Goal: Information Seeking & Learning: Learn about a topic

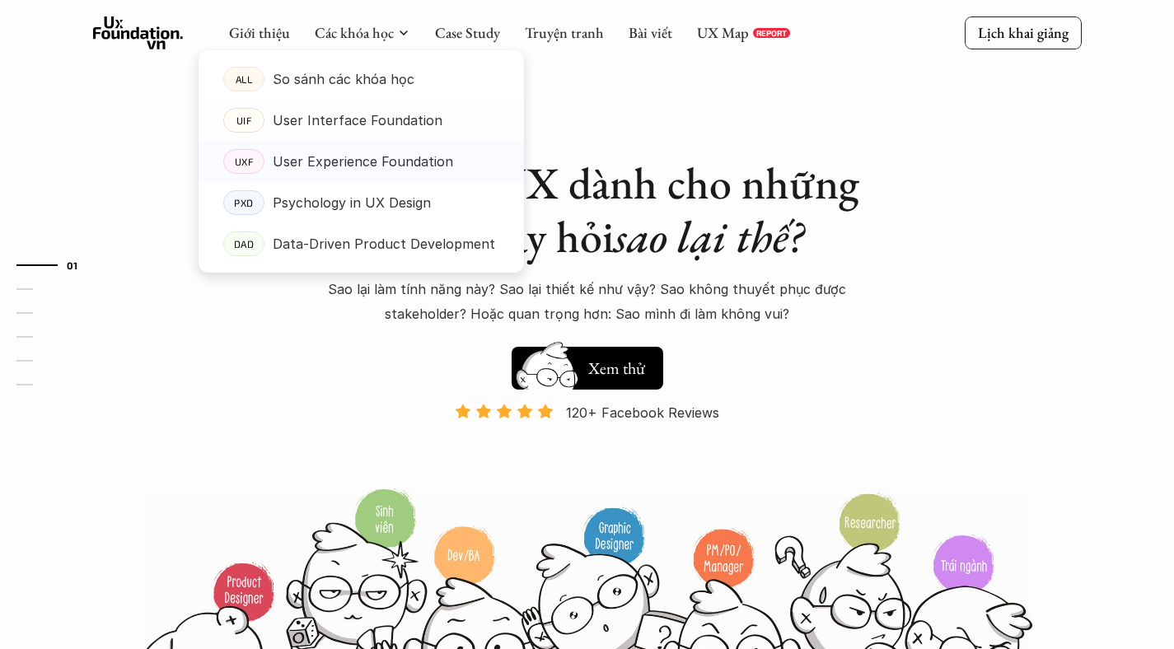
click at [365, 161] on p "User Experience Foundation" at bounding box center [363, 161] width 180 height 25
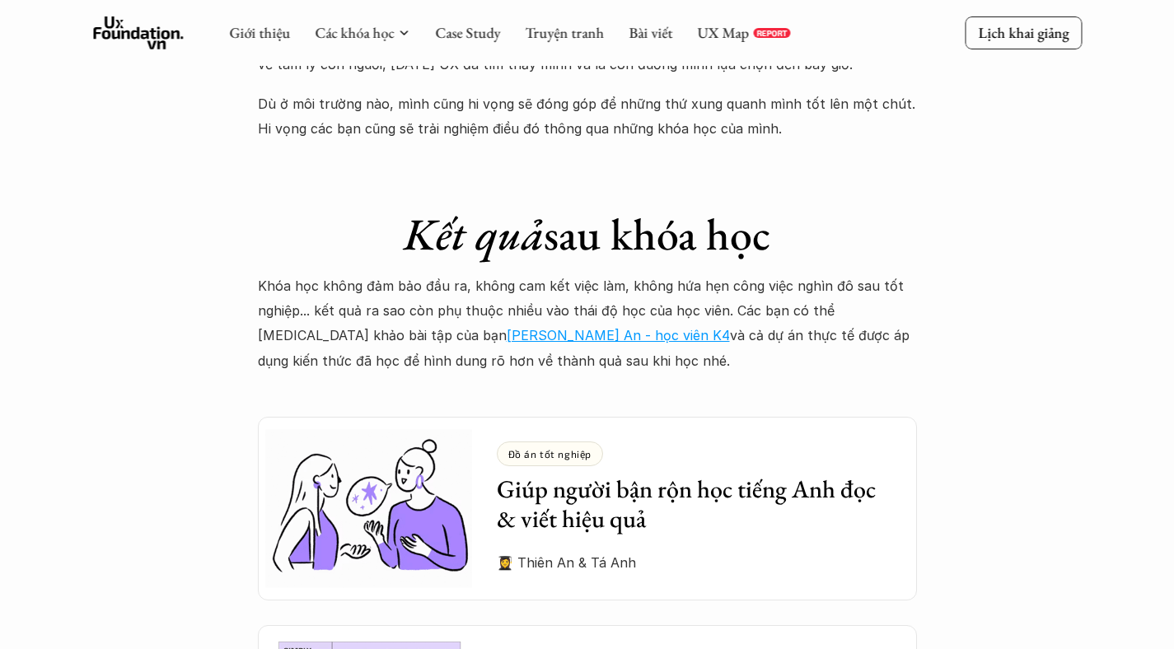
scroll to position [4273, 0]
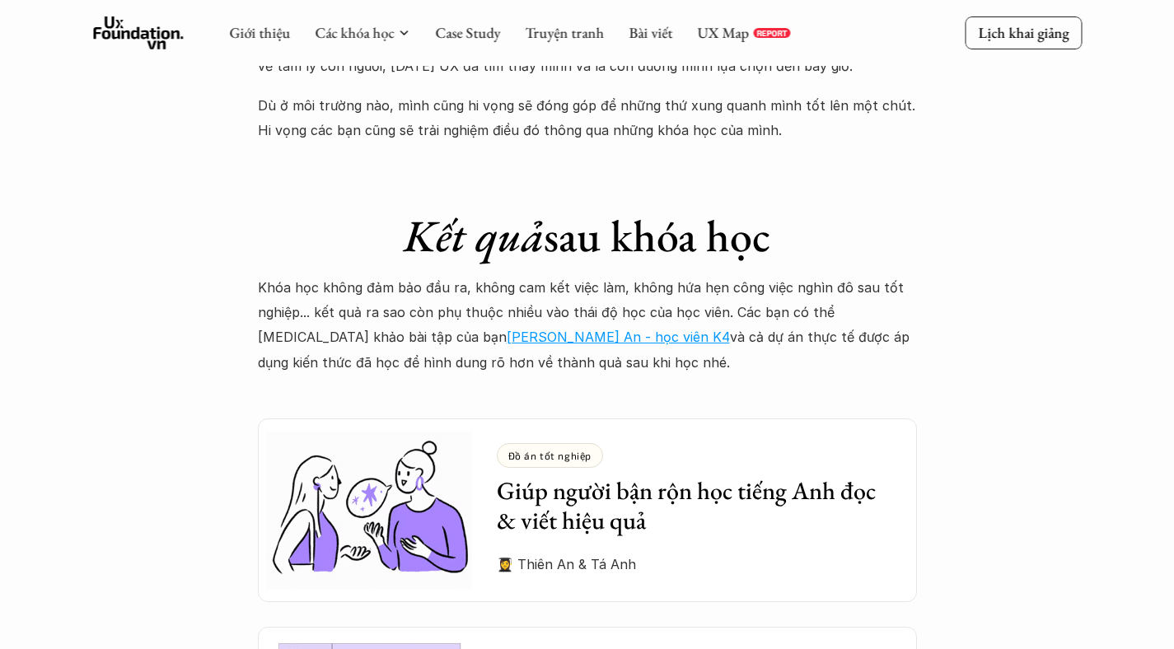
click at [507, 329] on link "Hồ Vũ Thiên An - học viên K4" at bounding box center [618, 337] width 223 height 16
click at [357, 427] on img at bounding box center [365, 509] width 214 height 183
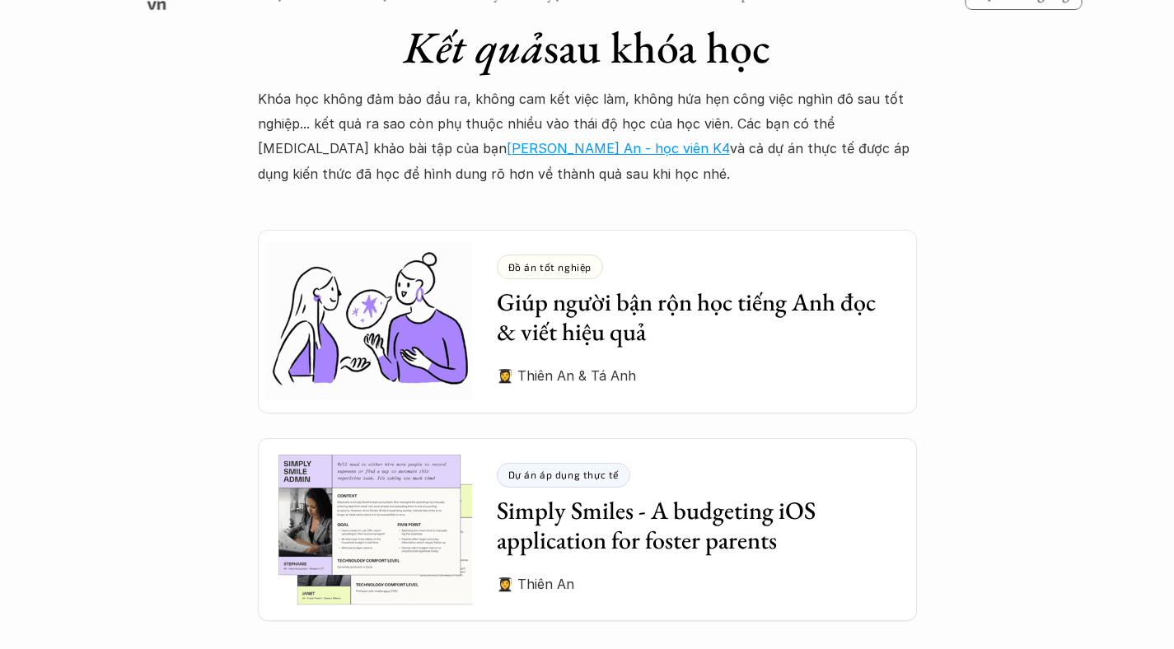
scroll to position [4686, 0]
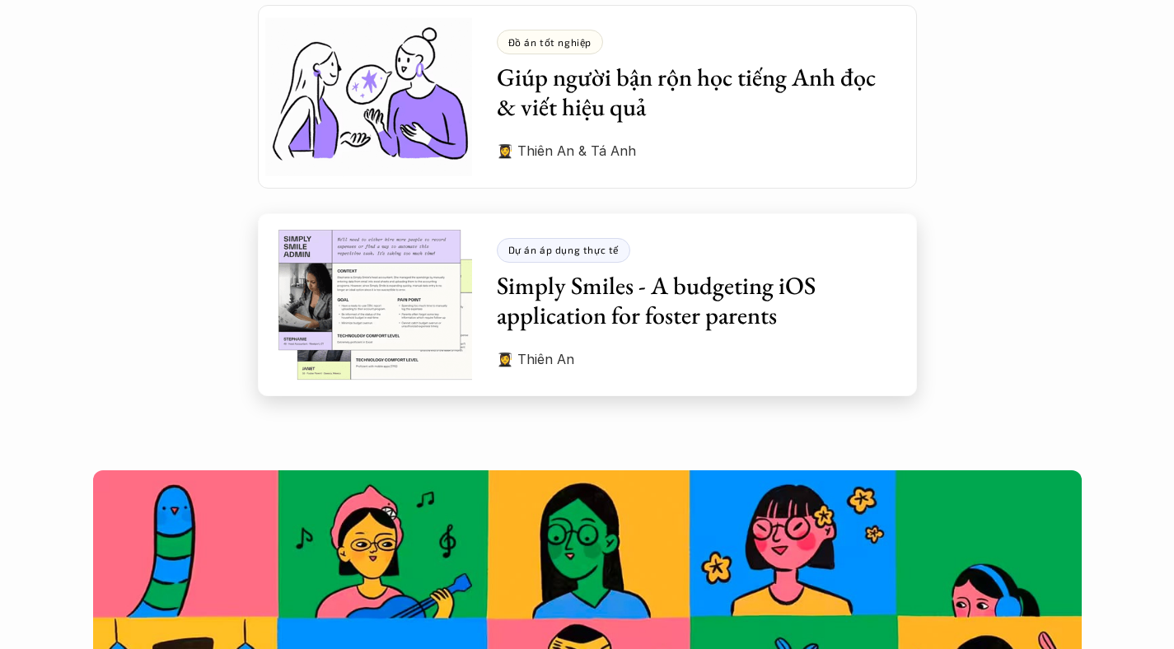
click at [394, 270] on img at bounding box center [365, 304] width 214 height 183
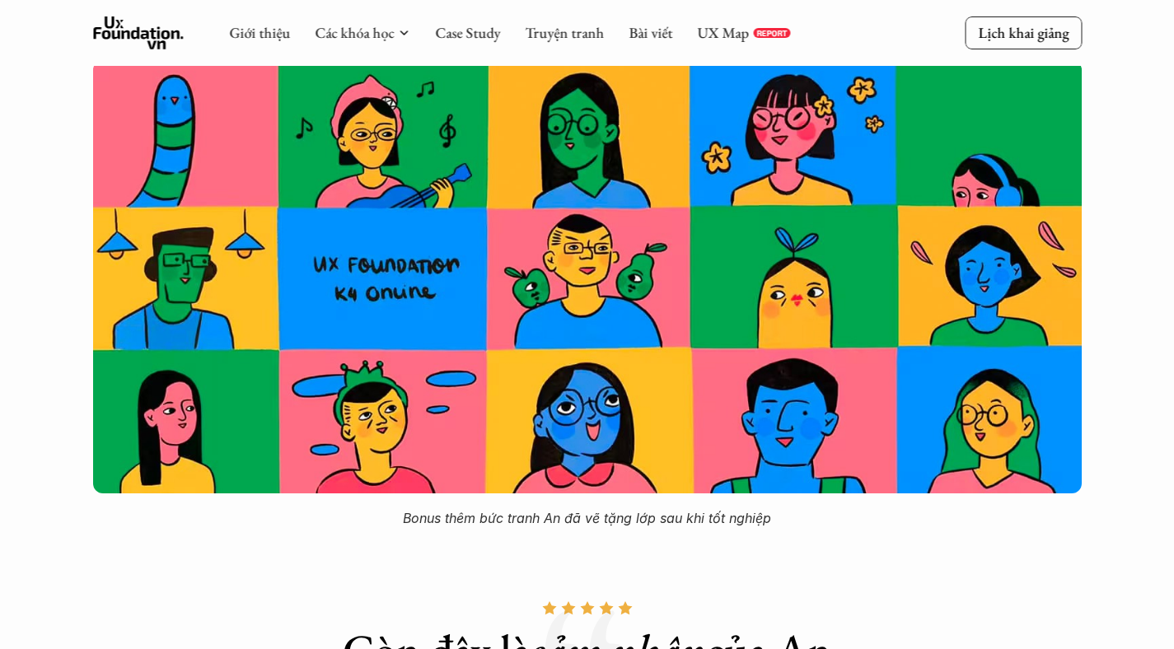
scroll to position [4967, 0]
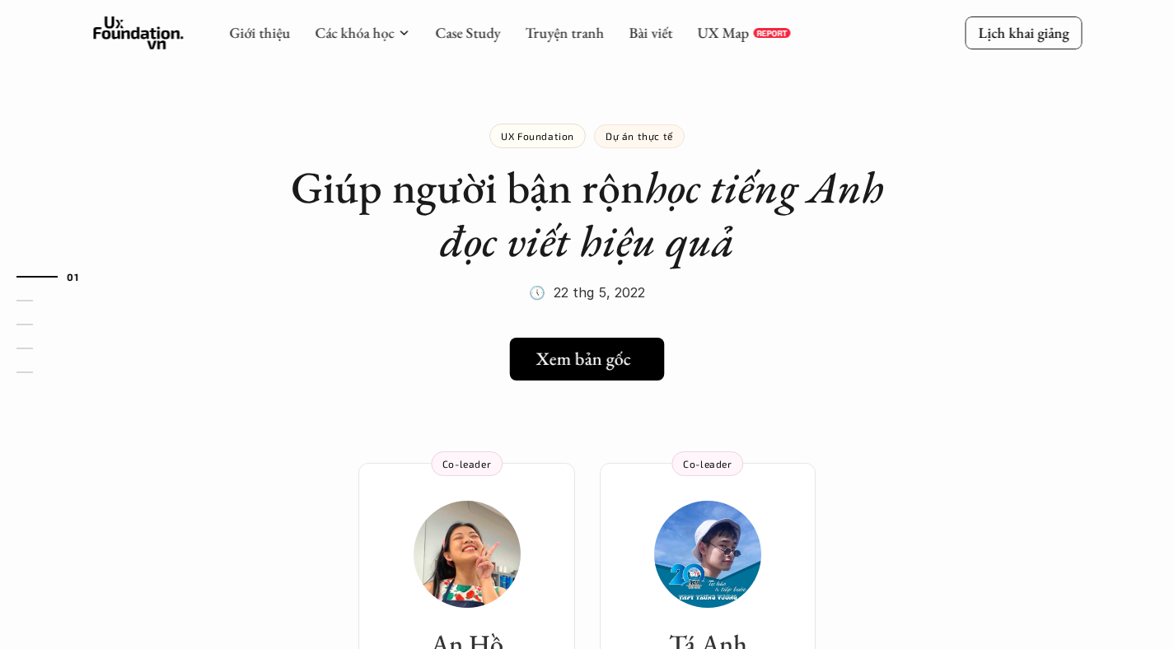
click at [563, 358] on h5 "Xem bản gốc" at bounding box center [583, 358] width 95 height 21
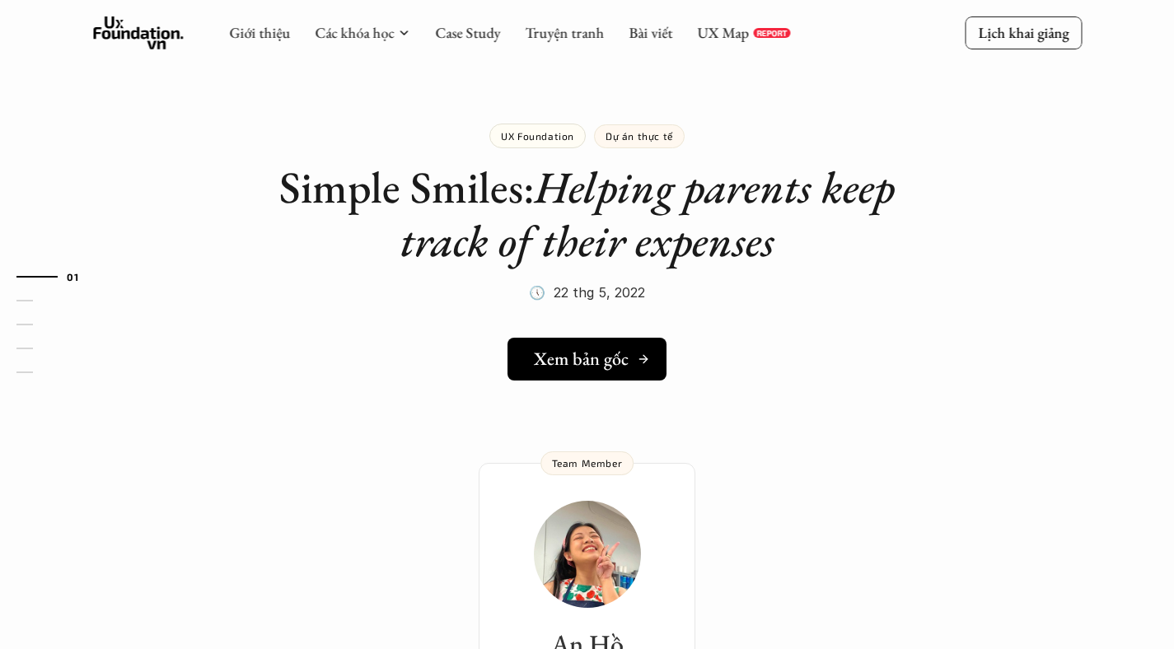
click at [632, 352] on div "Xem bản gốc" at bounding box center [592, 358] width 116 height 21
